Goal: Book appointment/travel/reservation

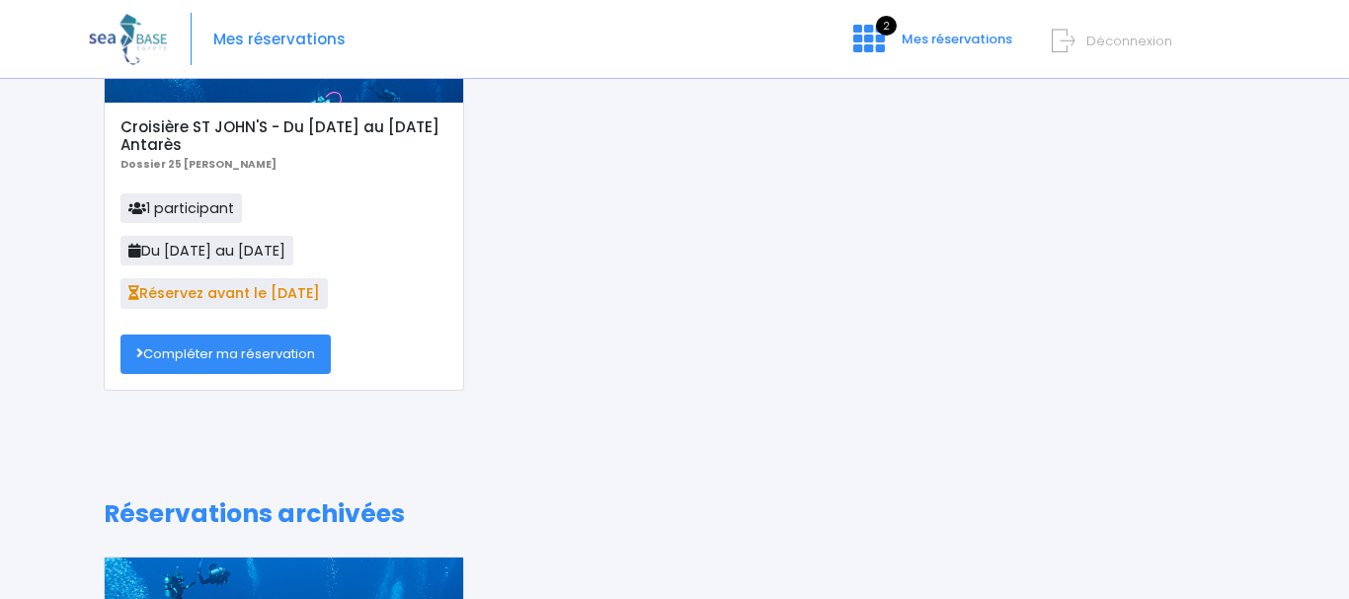
scroll to position [213, 0]
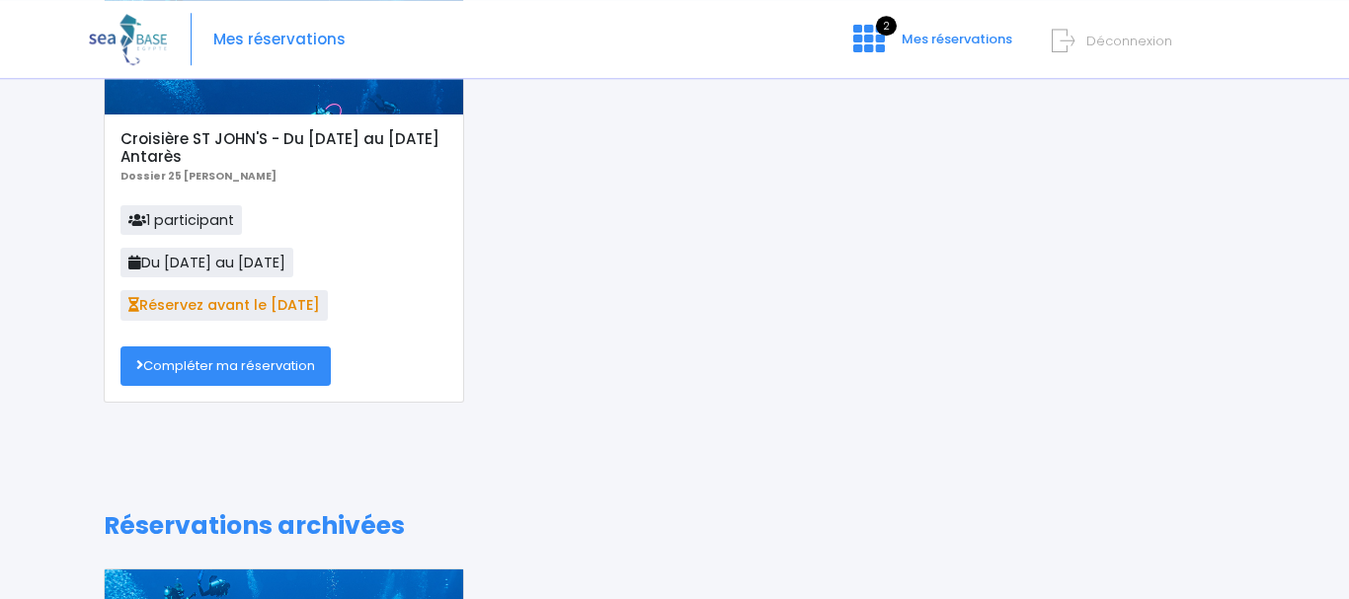
click at [222, 366] on link "Compléter ma réservation" at bounding box center [225, 367] width 210 height 40
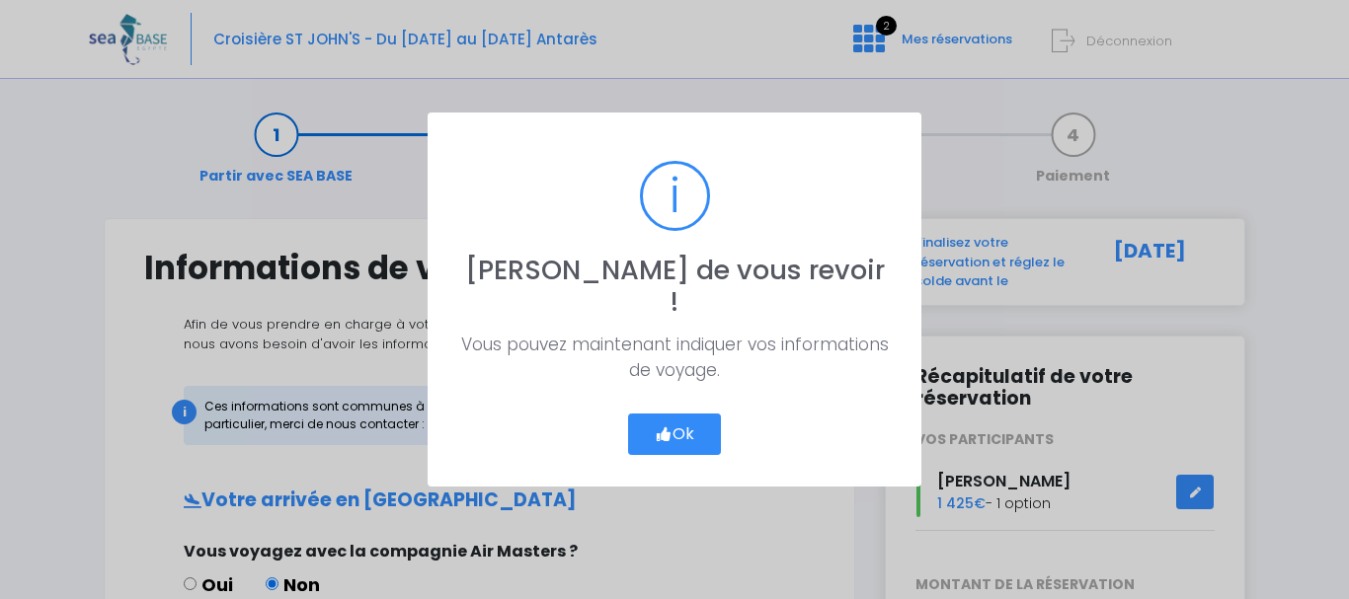
click at [689, 419] on button "Ok" at bounding box center [674, 434] width 93 height 41
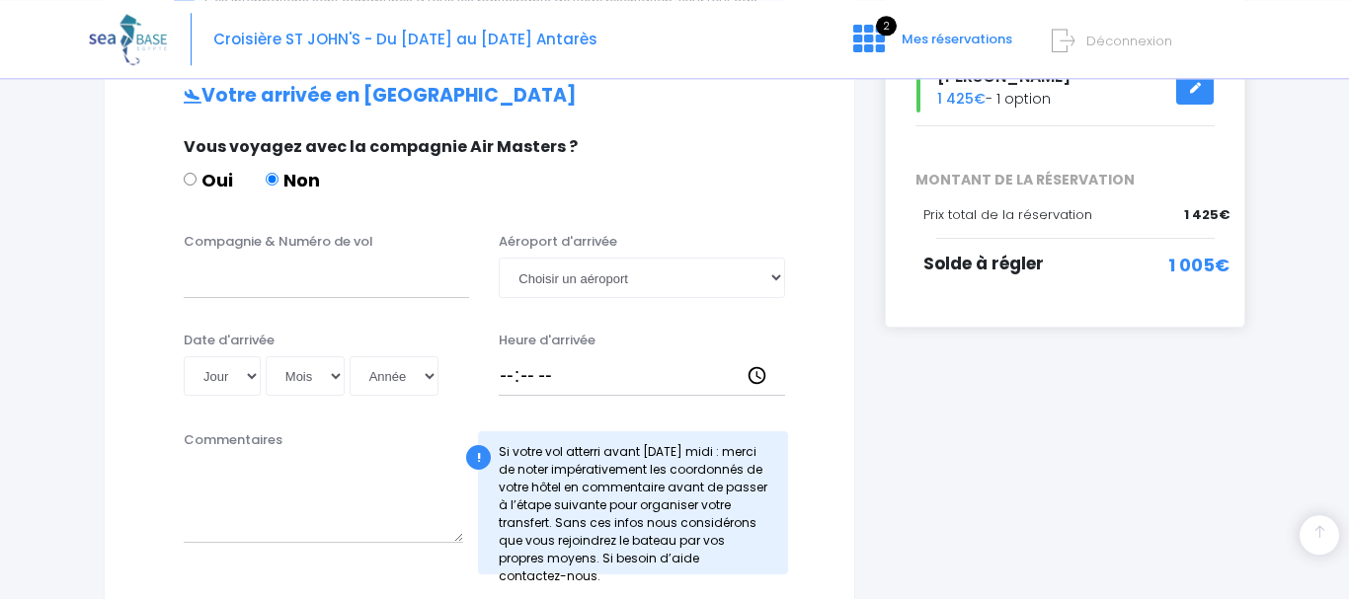
scroll to position [408, 0]
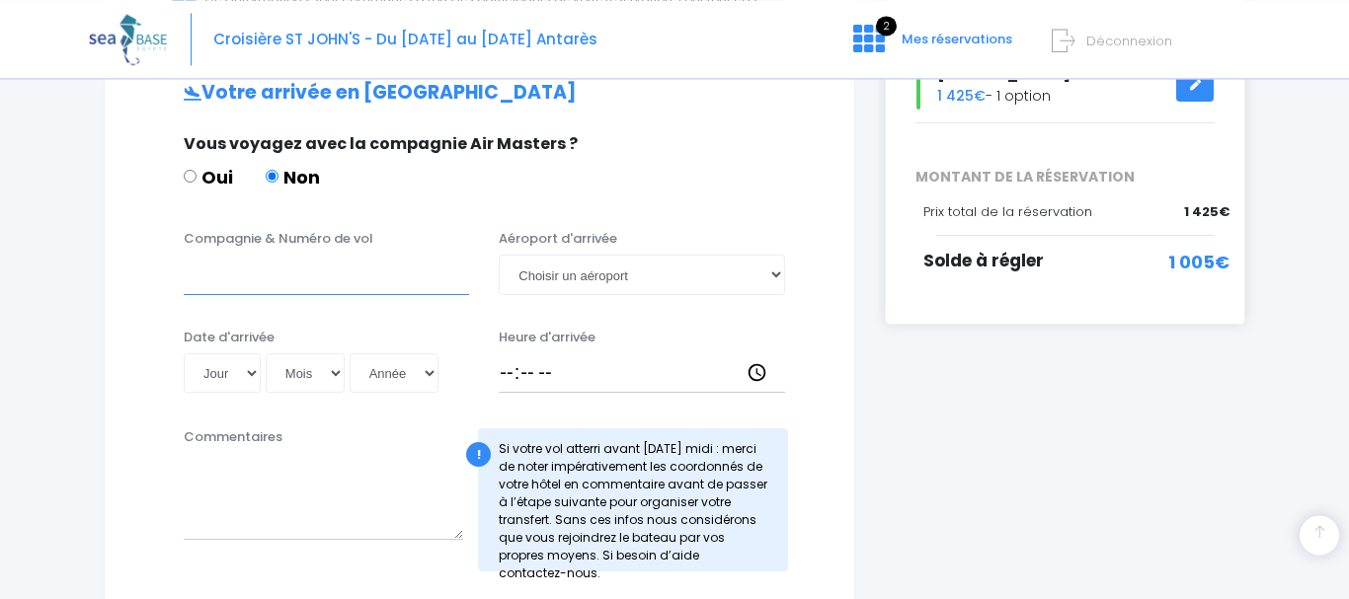
click at [219, 277] on input "Compagnie & Numéro de vol" at bounding box center [326, 275] width 285 height 40
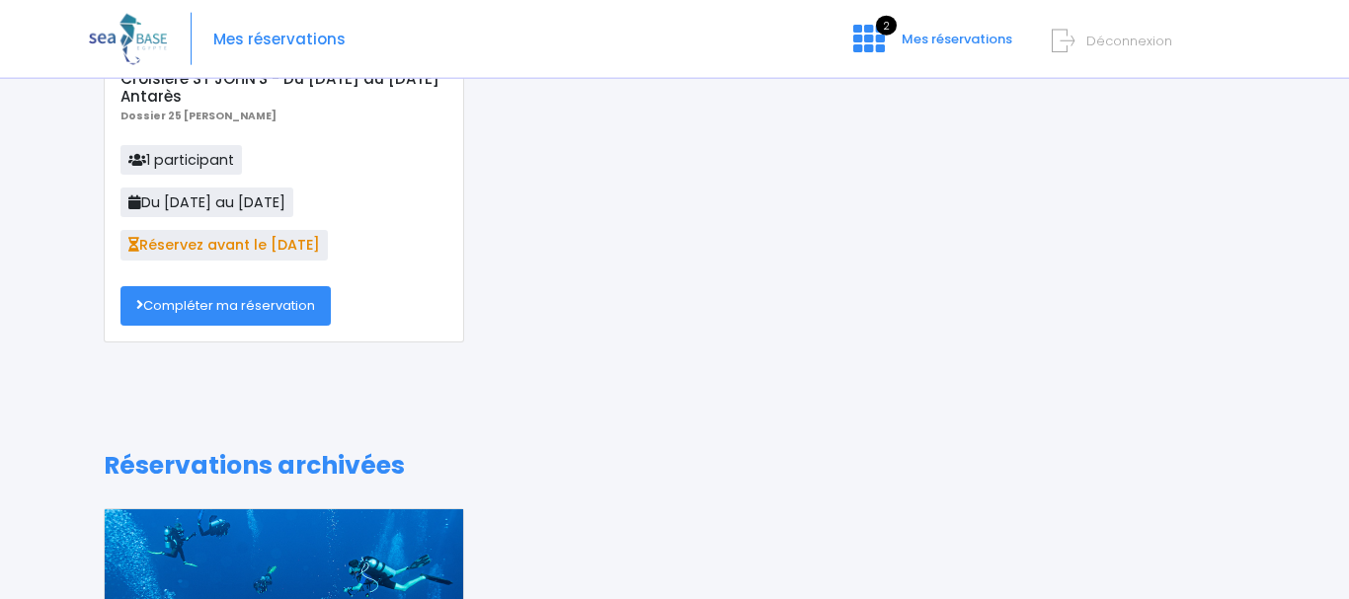
scroll to position [207, 0]
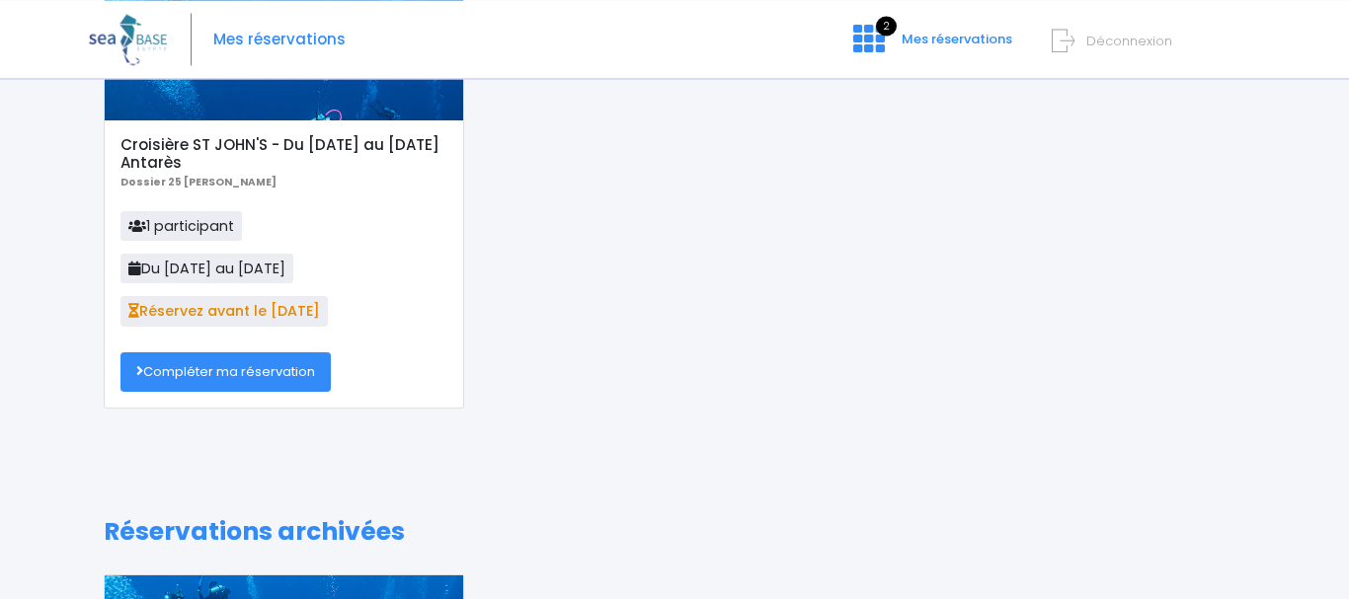
click at [206, 371] on link "Compléter ma réservation" at bounding box center [225, 373] width 210 height 40
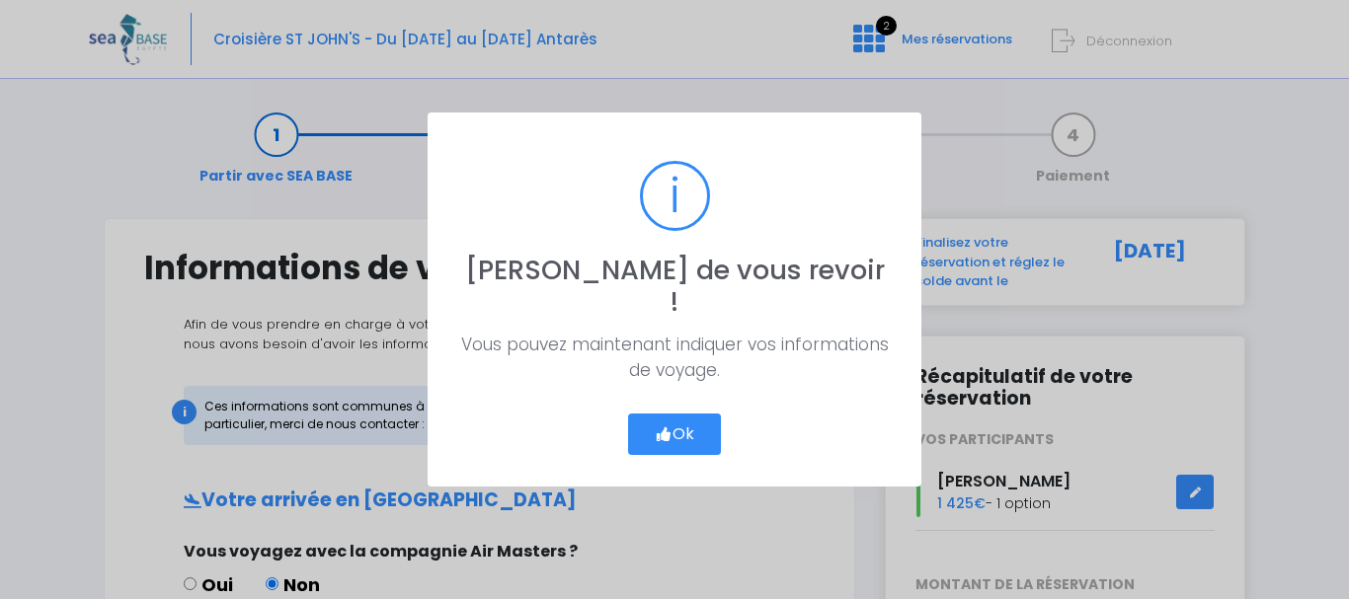
click at [681, 418] on button "Ok" at bounding box center [674, 434] width 93 height 41
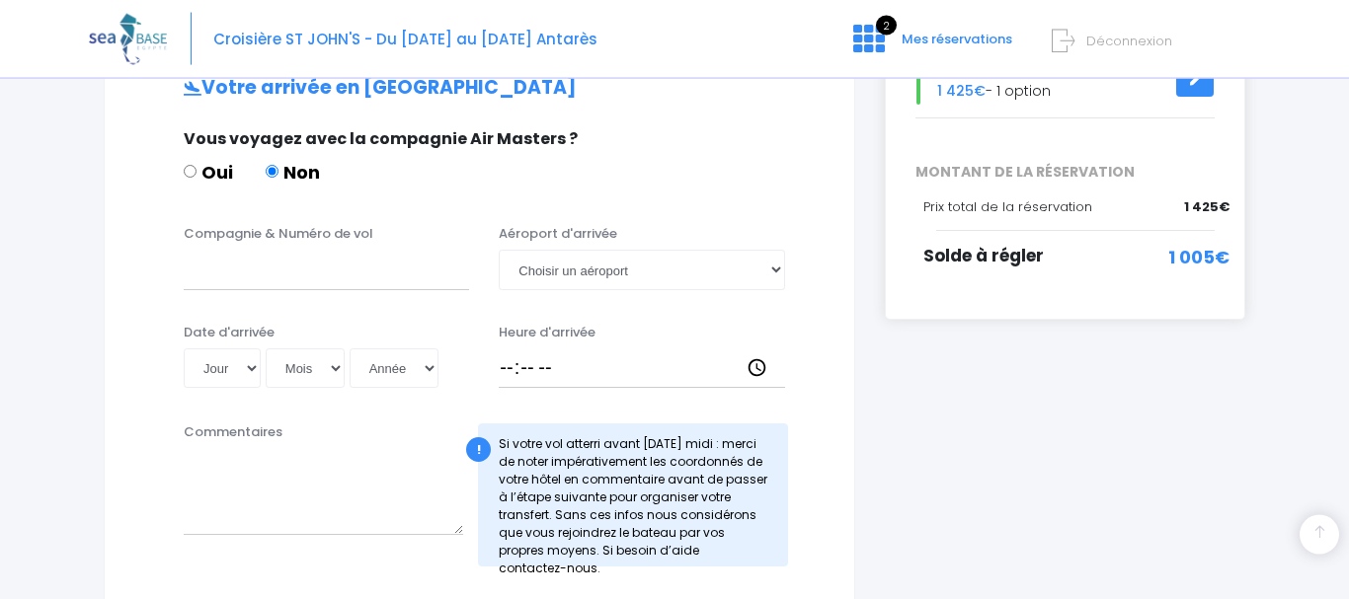
scroll to position [396, 0]
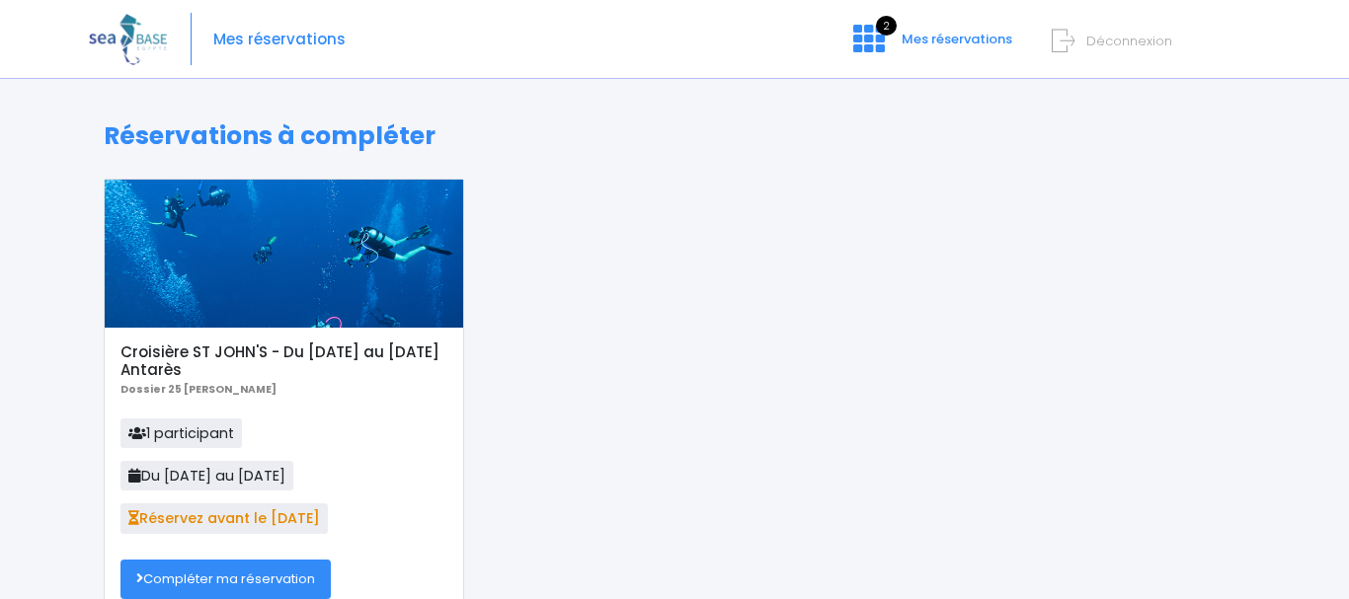
click at [267, 574] on link "Compléter ma réservation" at bounding box center [225, 580] width 210 height 40
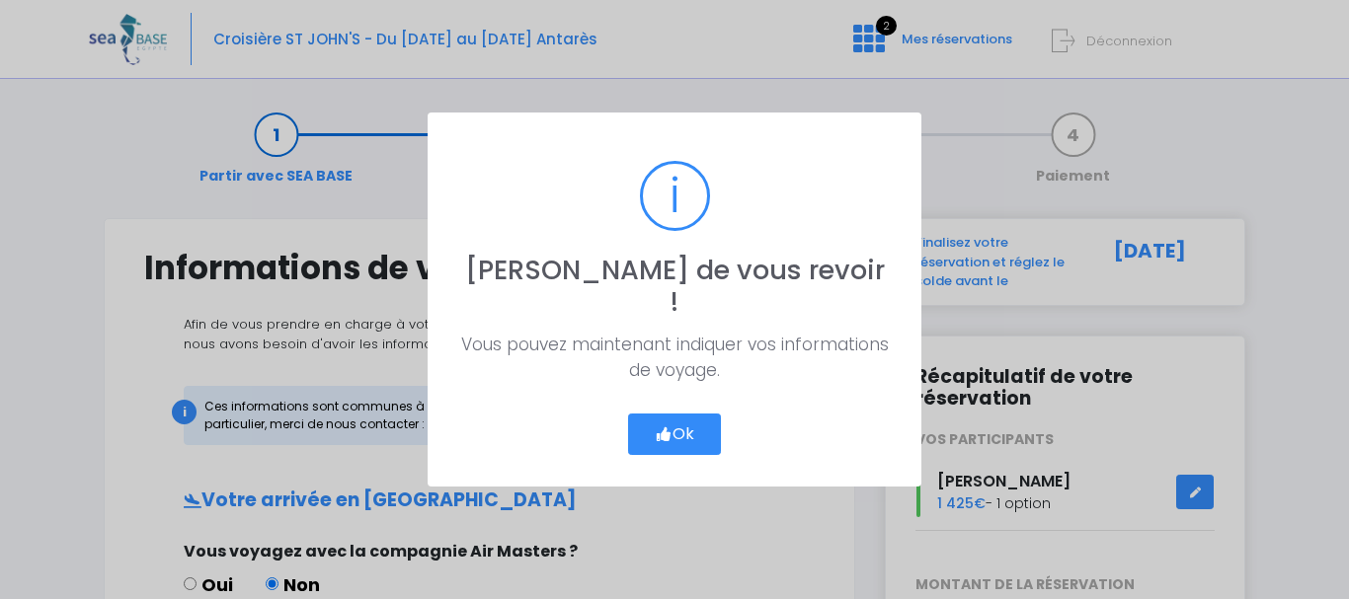
click at [689, 414] on button "Ok" at bounding box center [674, 434] width 93 height 41
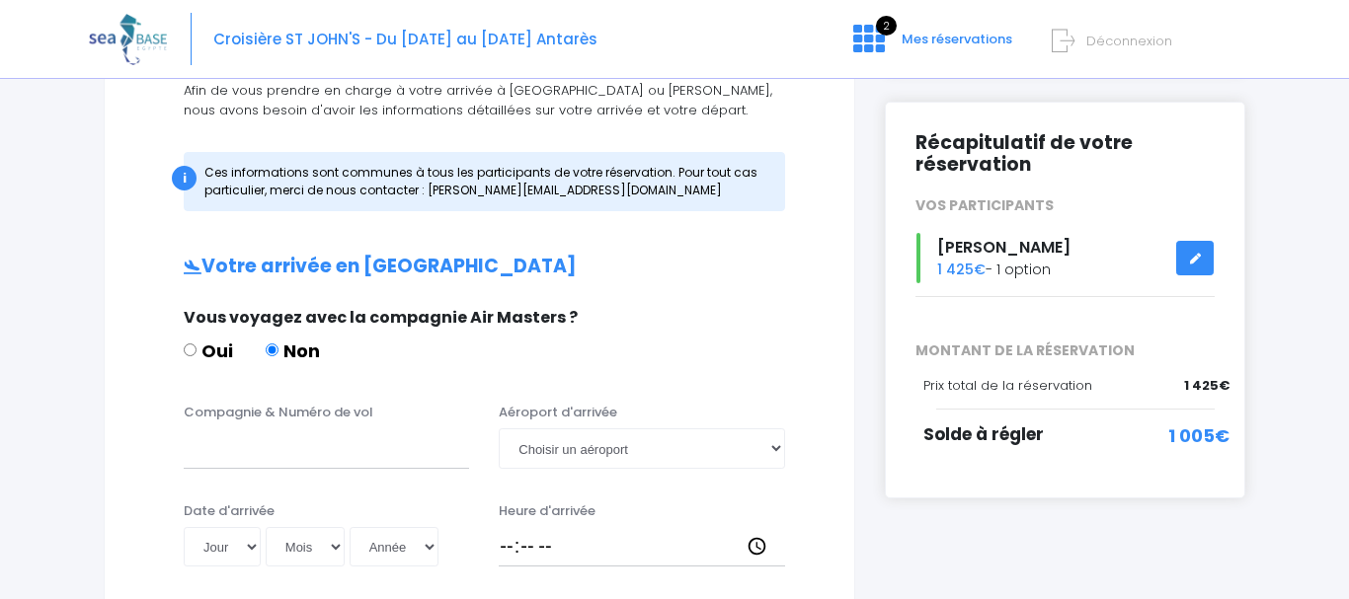
scroll to position [246, 0]
